Goal: Task Accomplishment & Management: Manage account settings

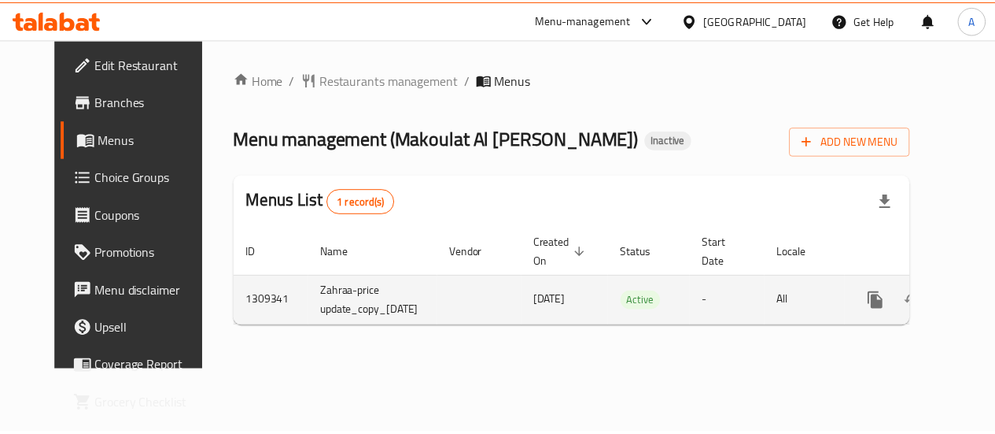
scroll to position [0, 45]
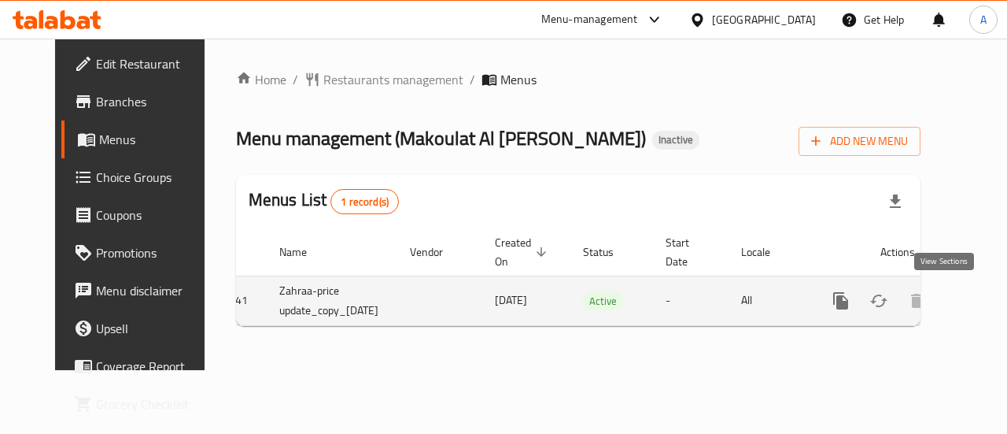
click at [947, 301] on icon "enhanced table" at bounding box center [954, 300] width 19 height 19
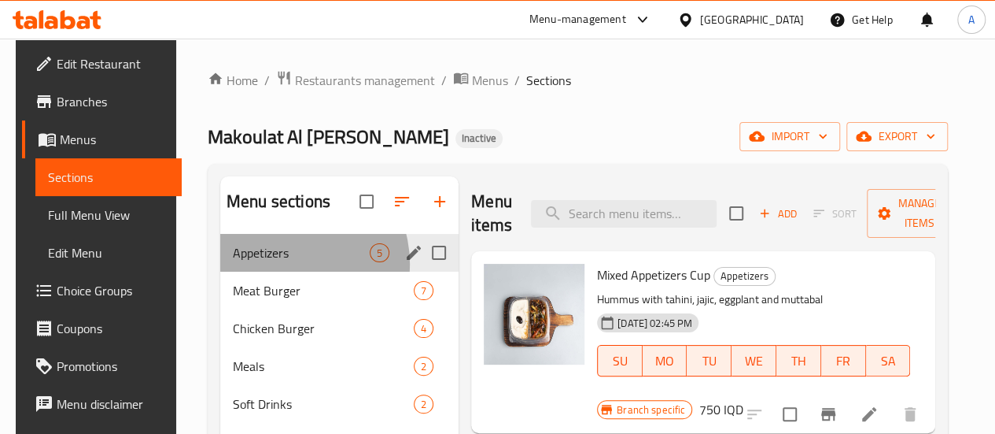
click at [277, 271] on div "Appetizers 5" at bounding box center [339, 253] width 238 height 38
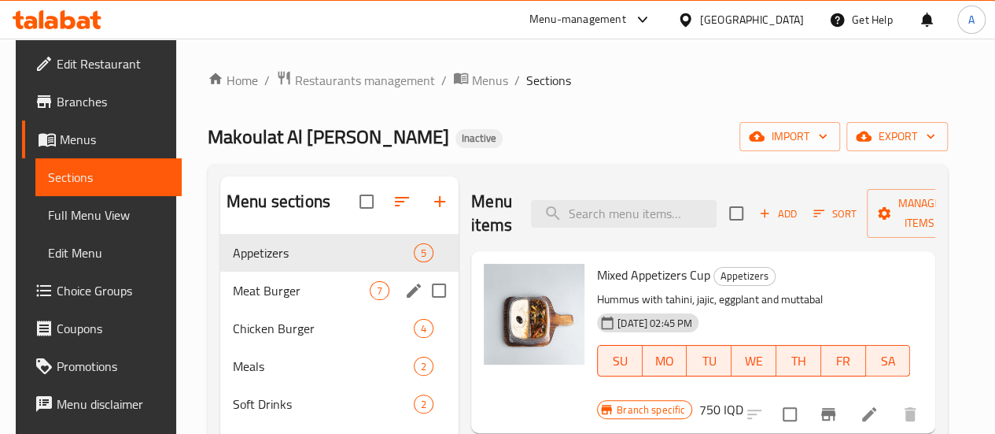
click at [277, 298] on div "Meat Burger 7" at bounding box center [339, 290] width 238 height 38
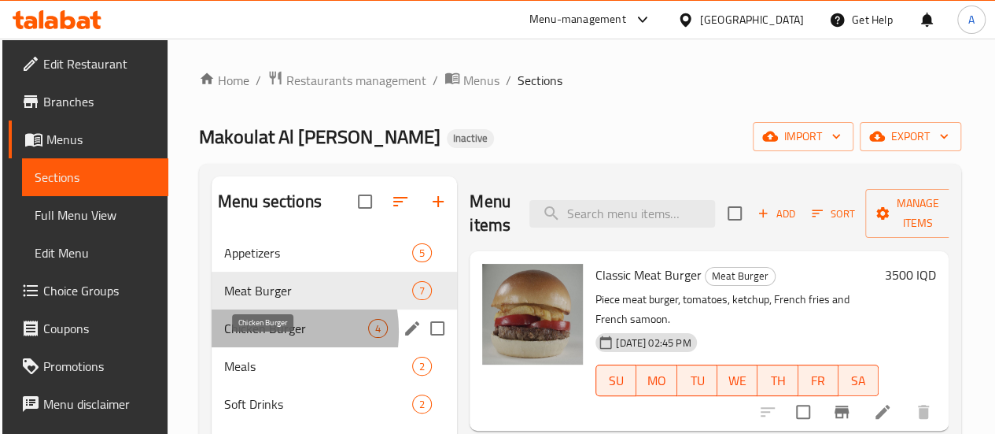
click at [253, 338] on span "Chicken Burger" at bounding box center [296, 328] width 144 height 19
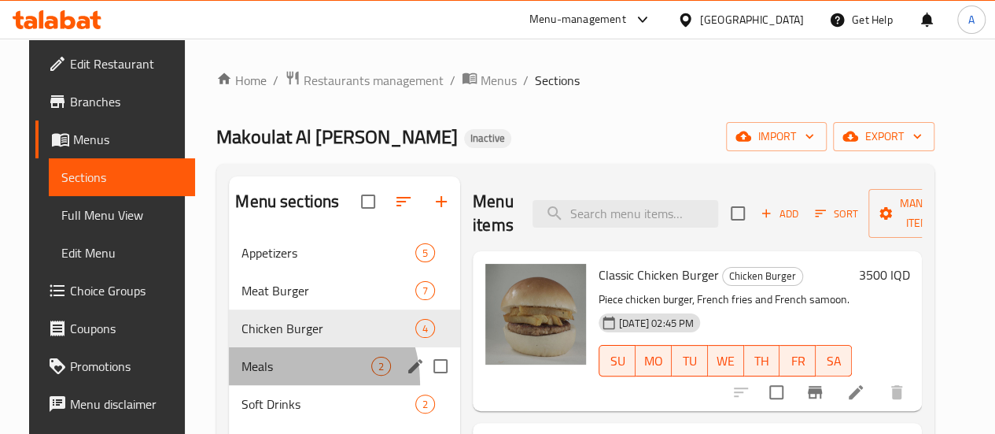
click at [268, 385] on div "Meals 2" at bounding box center [344, 366] width 231 height 38
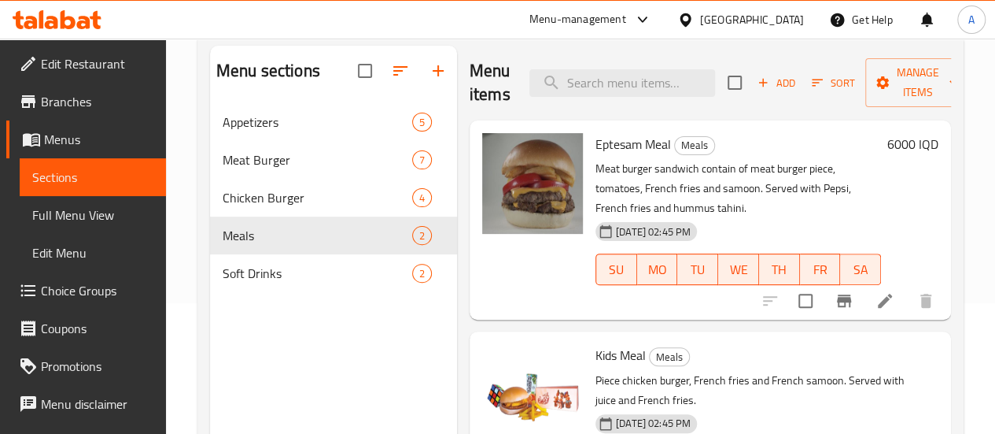
scroll to position [131, 0]
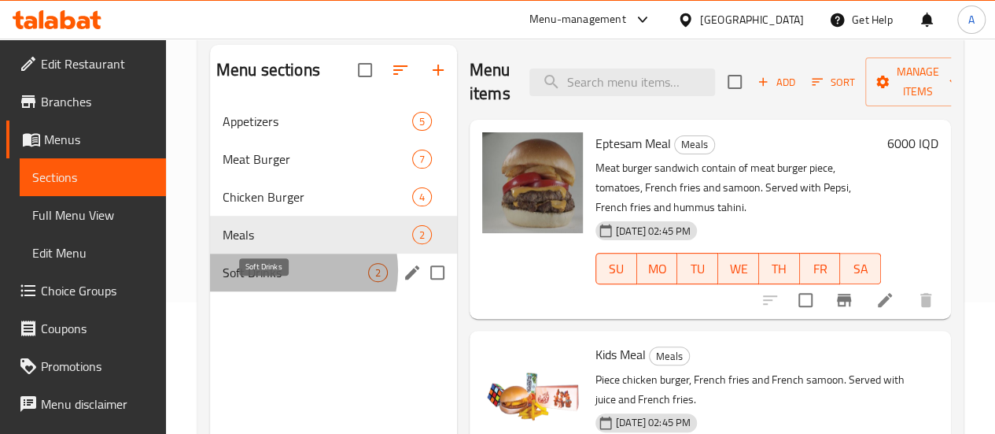
click at [291, 282] on span "Soft Drinks" at bounding box center [296, 272] width 146 height 19
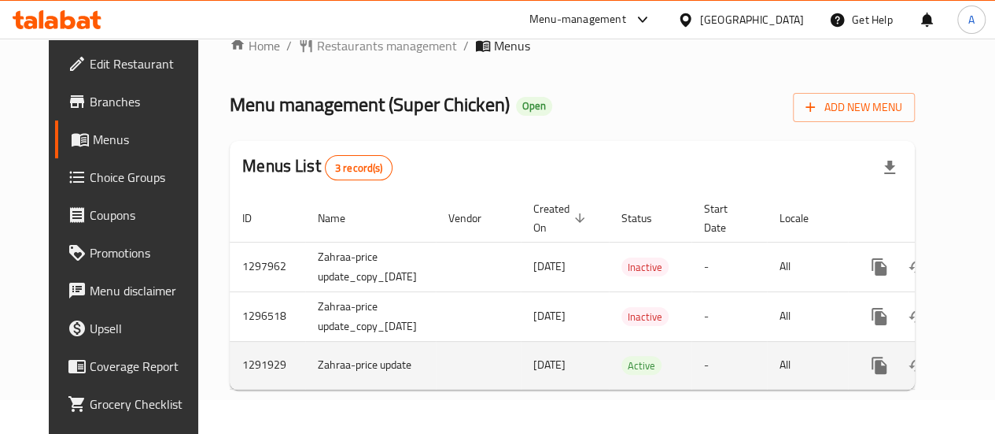
scroll to position [0, 55]
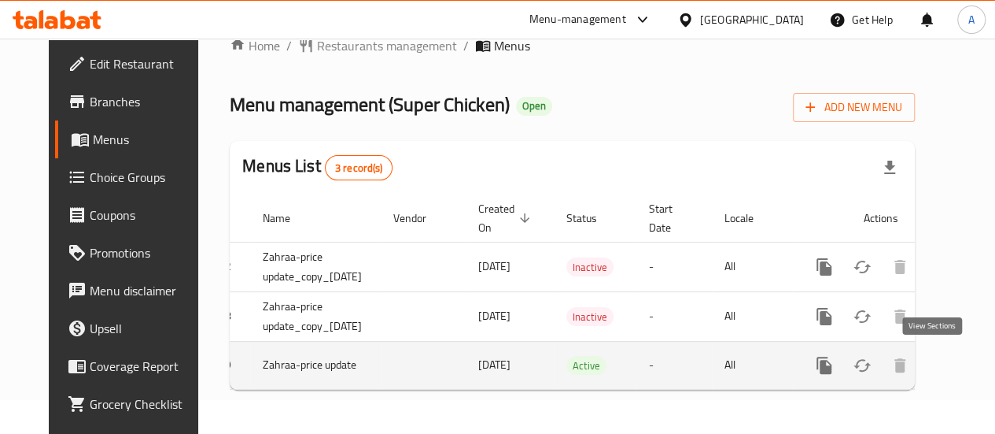
click at [939, 356] on icon "enhanced table" at bounding box center [938, 365] width 19 height 19
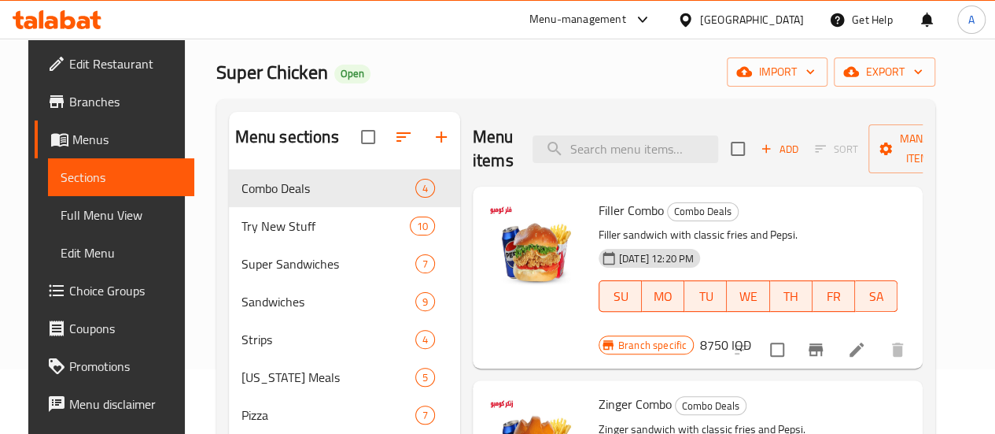
scroll to position [63, 0]
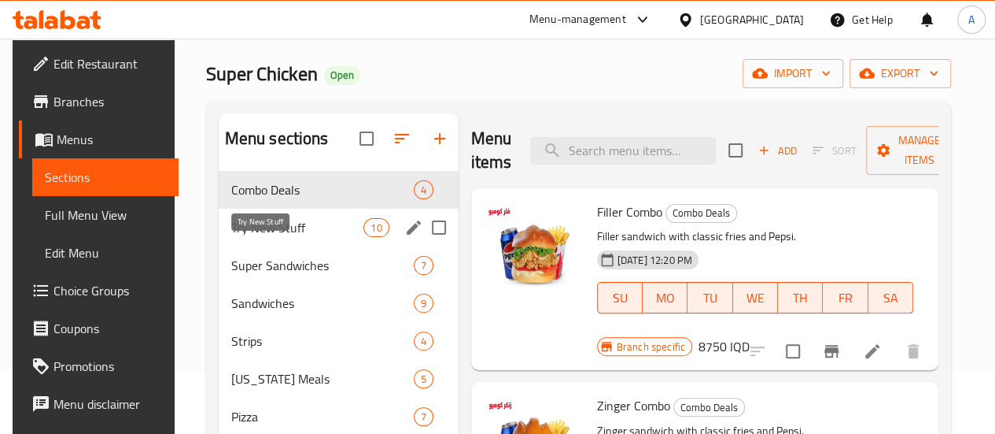
click at [279, 237] on span "Try New Stuff" at bounding box center [297, 227] width 133 height 19
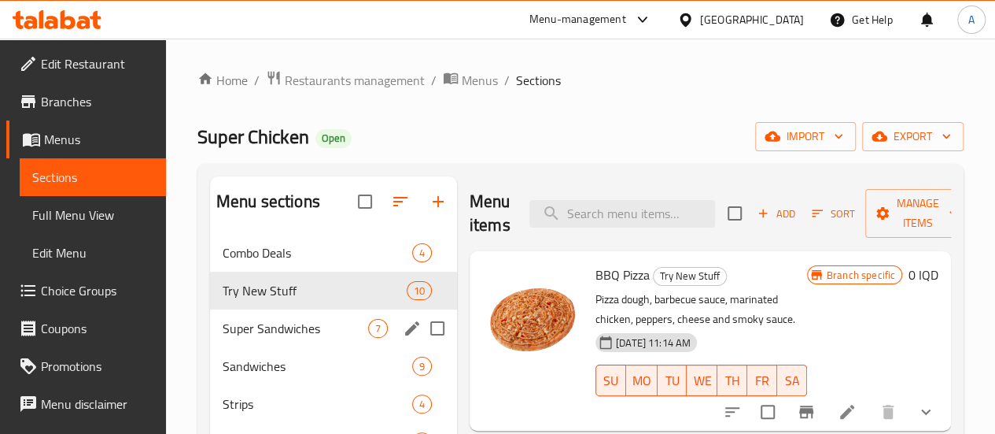
click at [319, 339] on div "Super Sandwiches 7" at bounding box center [333, 328] width 247 height 38
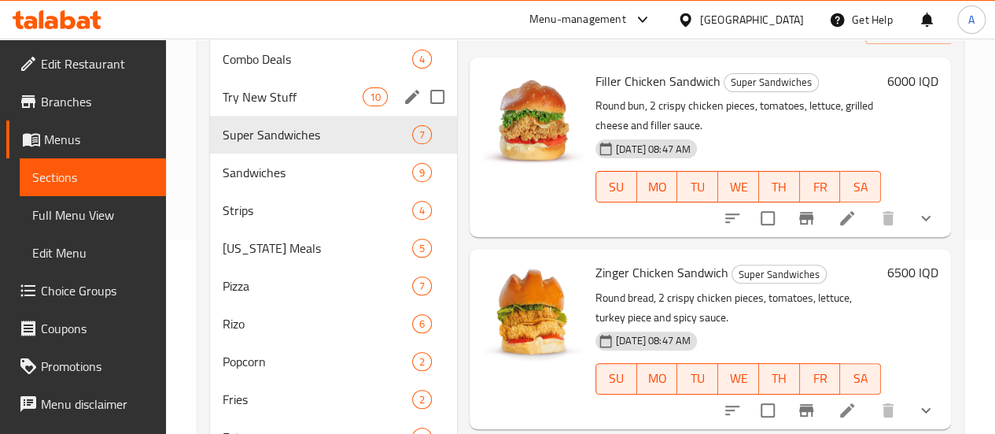
scroll to position [198, 0]
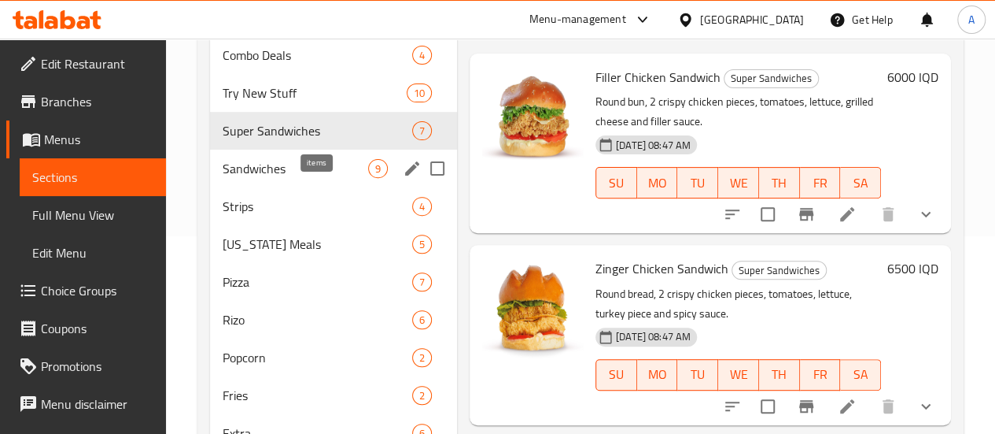
click at [369, 176] on span "9" at bounding box center [378, 168] width 18 height 15
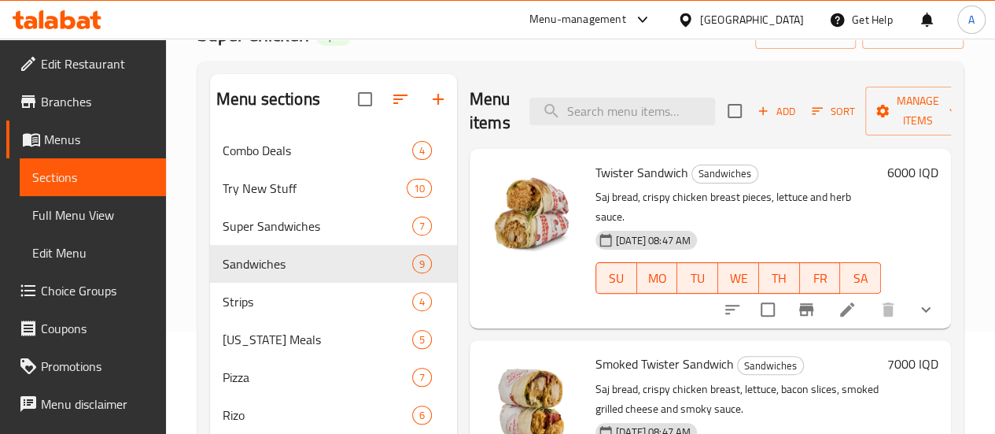
scroll to position [101, 0]
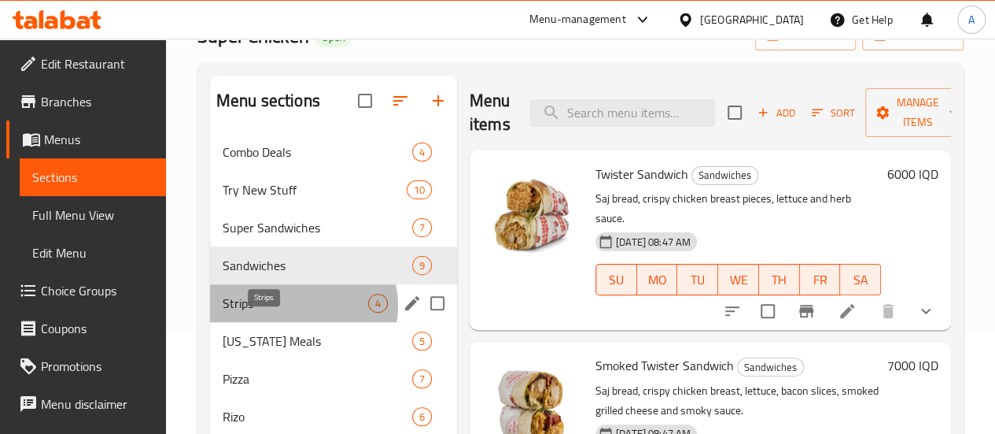
click at [299, 312] on span "Strips" at bounding box center [296, 303] width 146 height 19
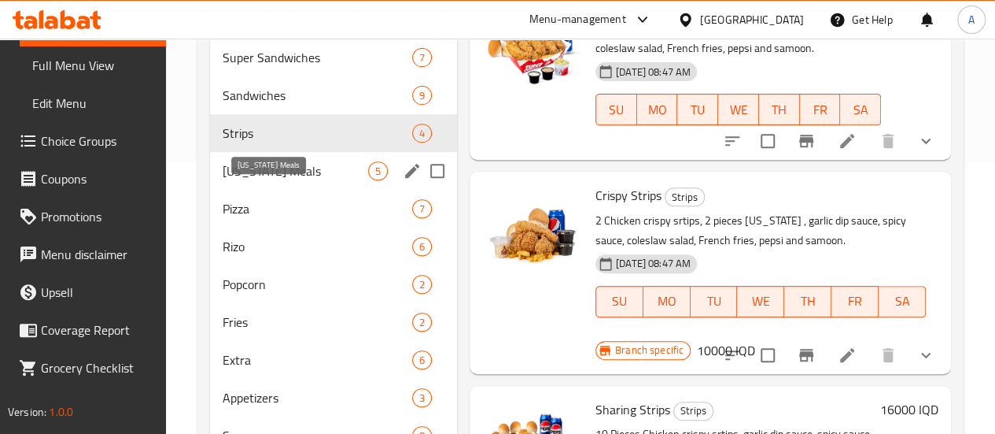
click at [277, 180] on span "Kentucky Meals" at bounding box center [296, 170] width 146 height 19
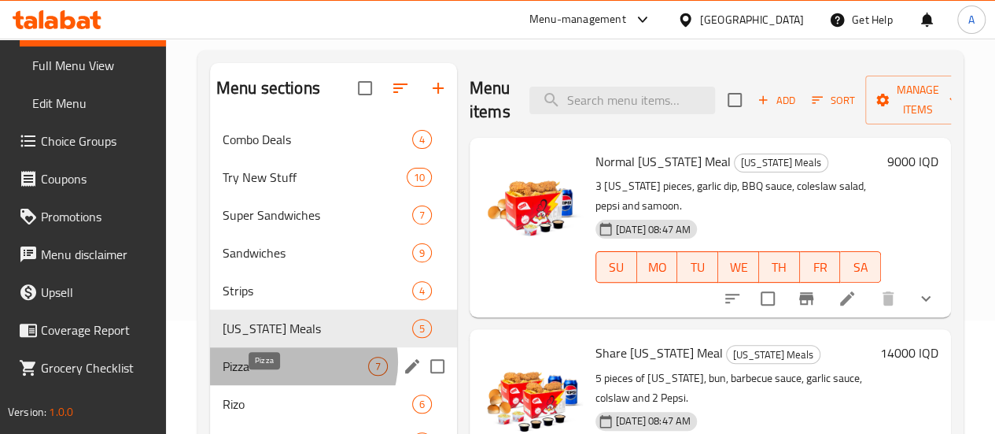
click at [297, 375] on span "Pizza" at bounding box center [296, 365] width 146 height 19
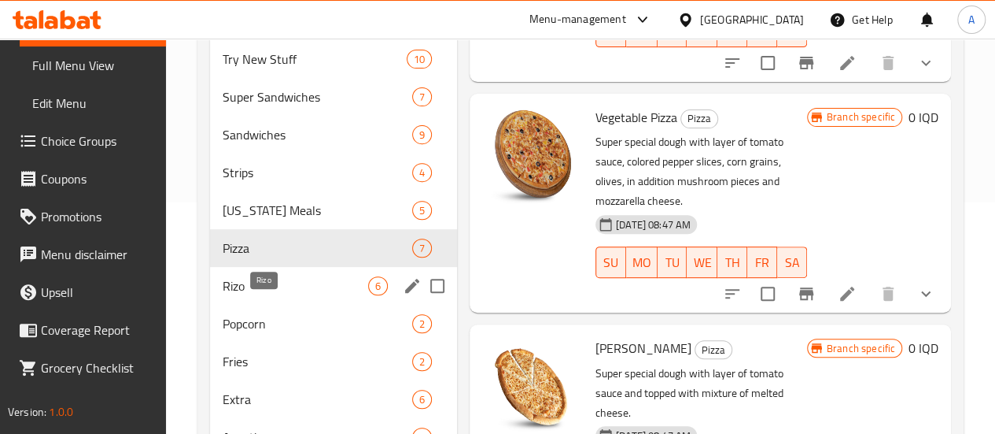
click at [295, 295] on span "Rizo" at bounding box center [296, 285] width 146 height 19
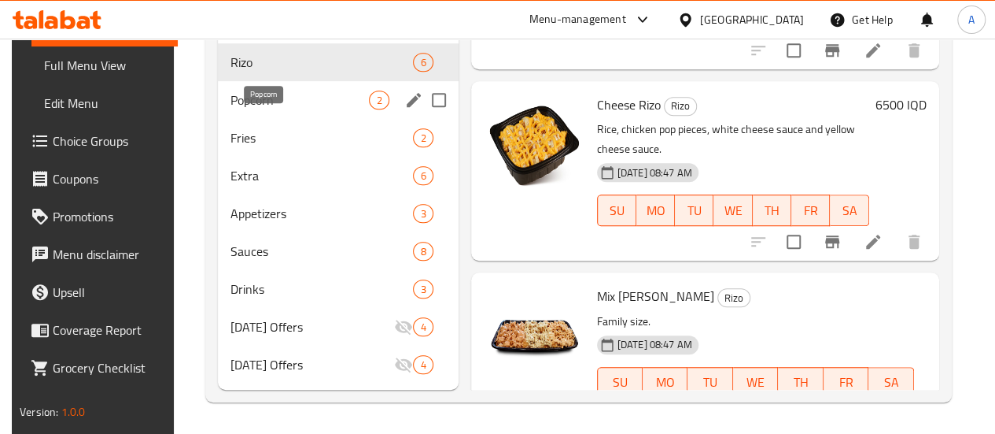
click at [246, 97] on span "Popcorn" at bounding box center [300, 99] width 139 height 19
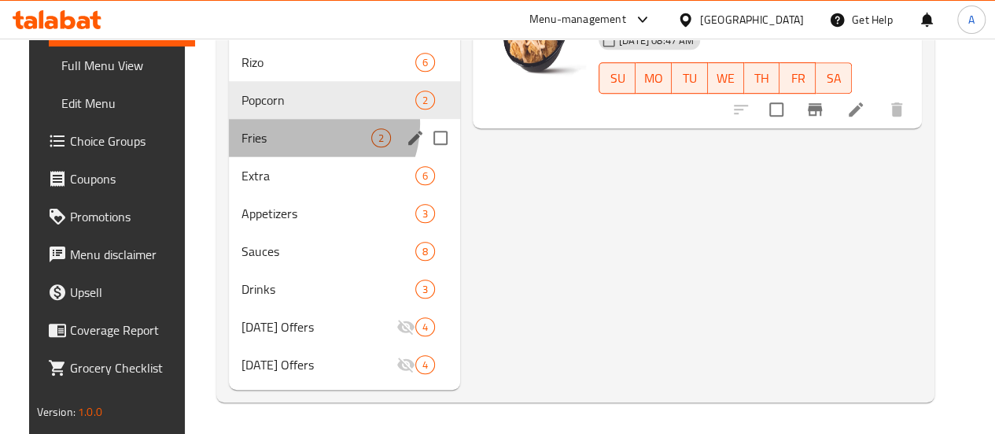
click at [290, 125] on div "Fries 2" at bounding box center [344, 138] width 231 height 38
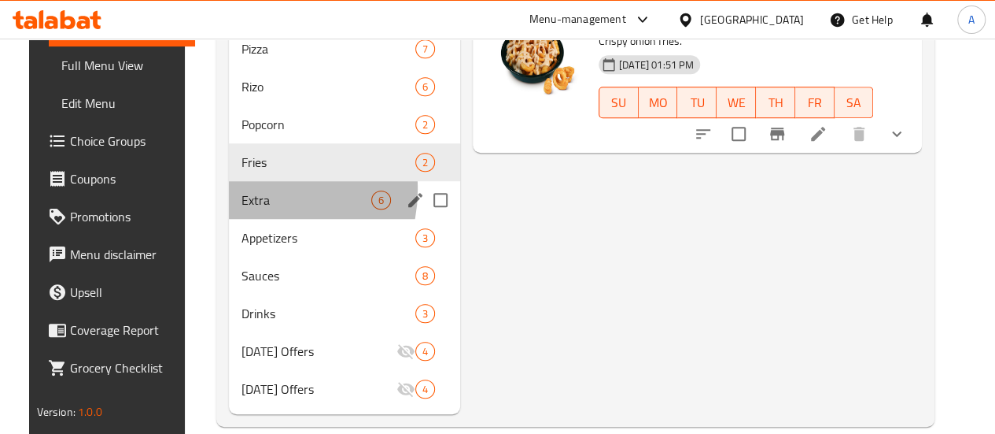
click at [235, 212] on div "Extra 6" at bounding box center [344, 200] width 231 height 38
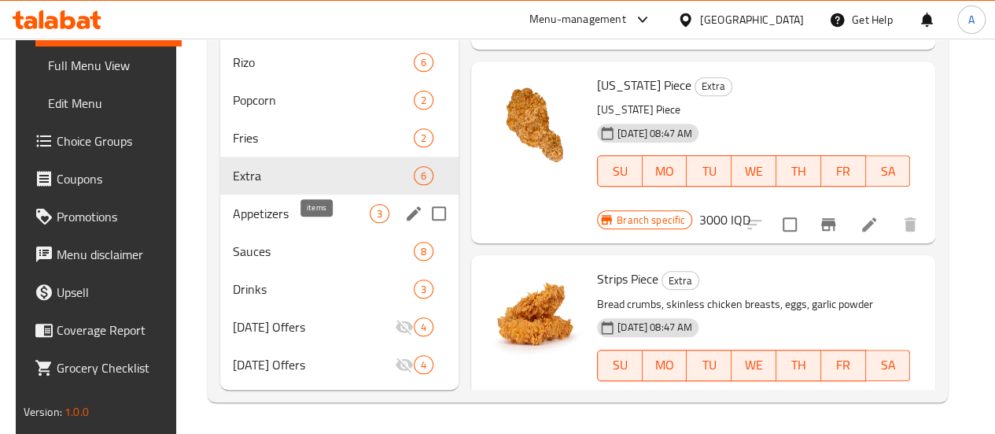
click at [371, 208] on span "3" at bounding box center [380, 213] width 18 height 15
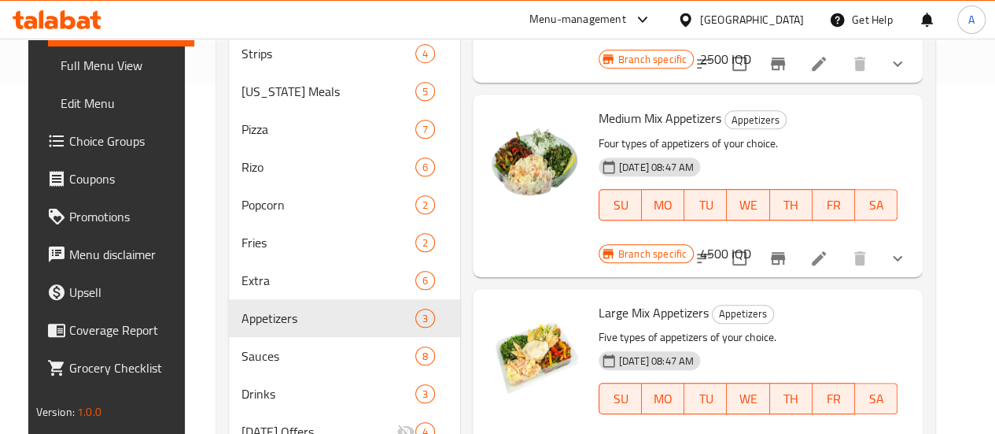
scroll to position [478, 0]
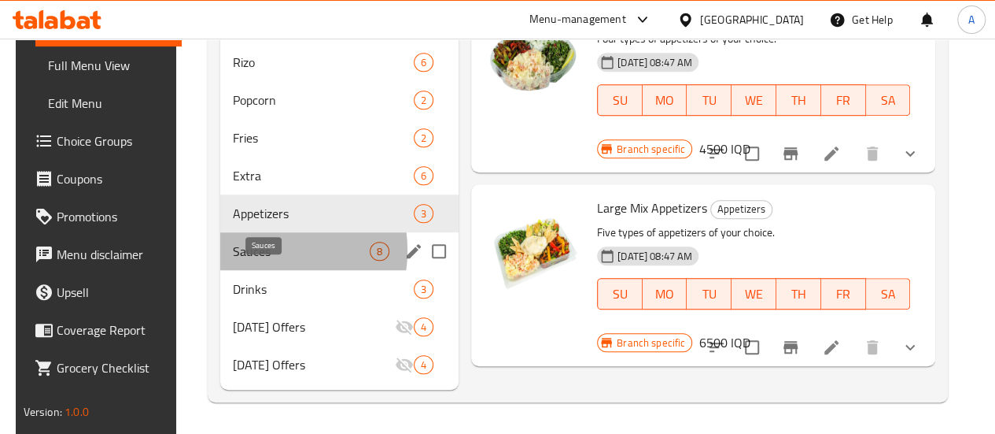
click at [249, 251] on span "Sauces" at bounding box center [301, 251] width 137 height 19
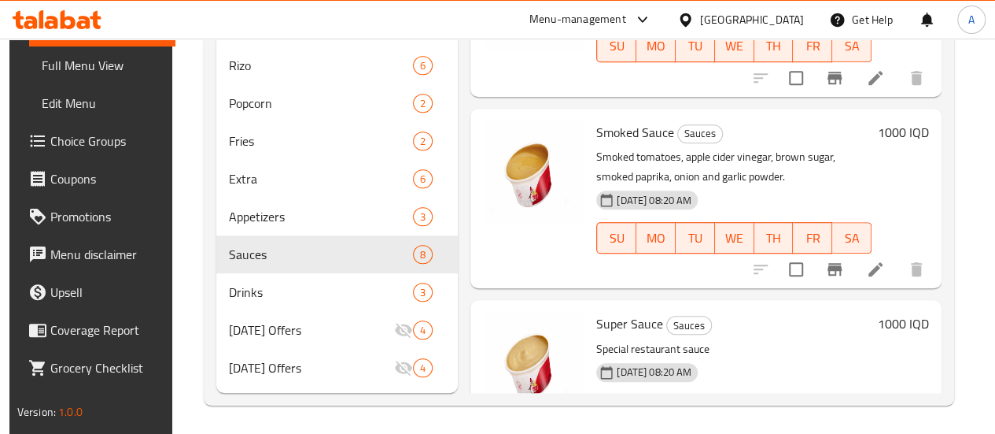
scroll to position [478, 0]
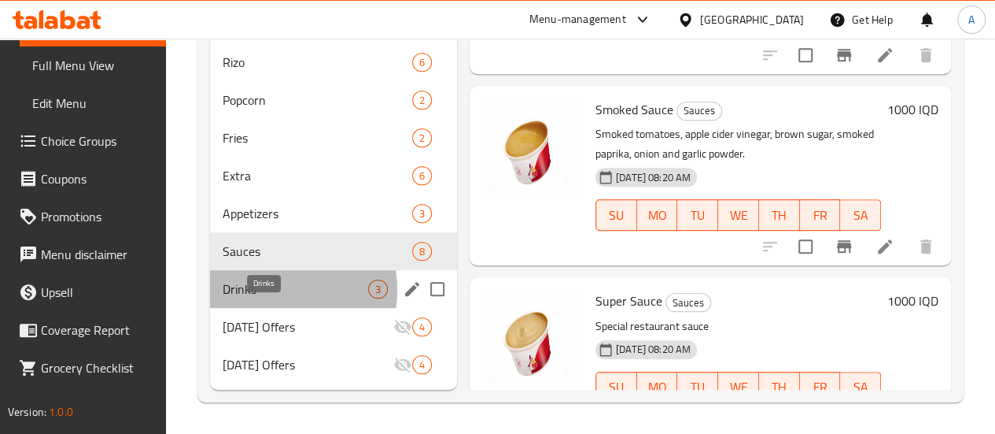
click at [262, 290] on span "Drinks" at bounding box center [296, 288] width 146 height 19
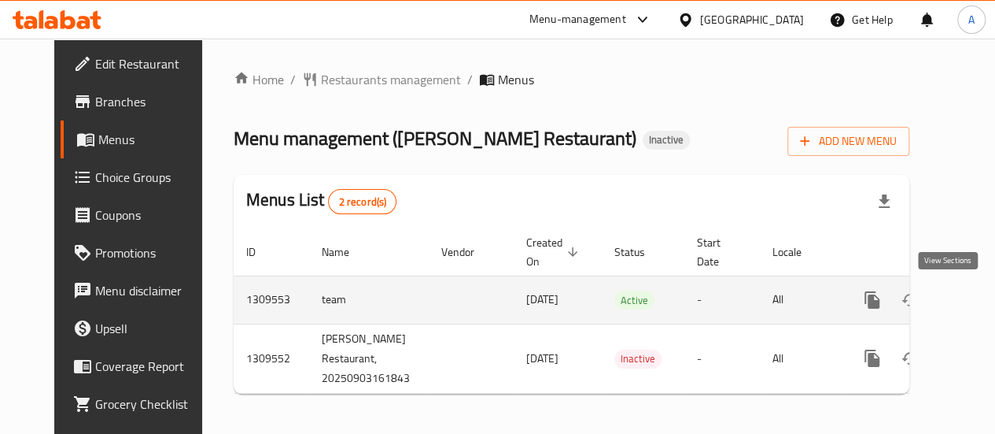
click at [977, 301] on icon "enhanced table" at bounding box center [986, 299] width 19 height 19
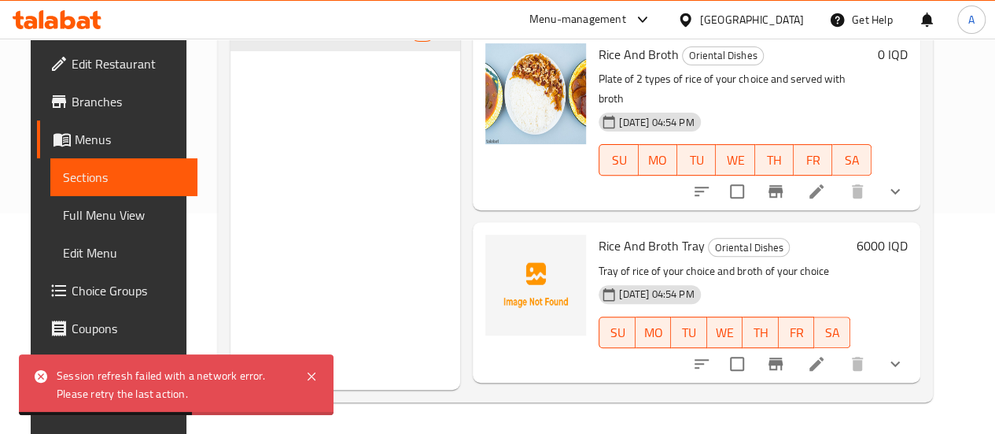
scroll to position [2071, 0]
